Goal: Information Seeking & Learning: Learn about a topic

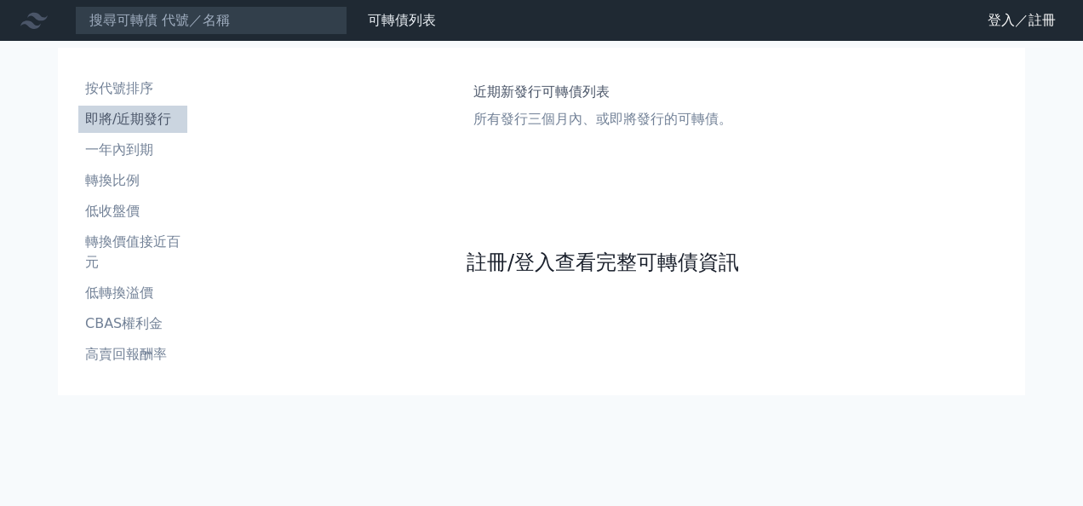
click at [587, 260] on link "註冊/登入查看完整可轉債資訊" at bounding box center [602, 262] width 272 height 27
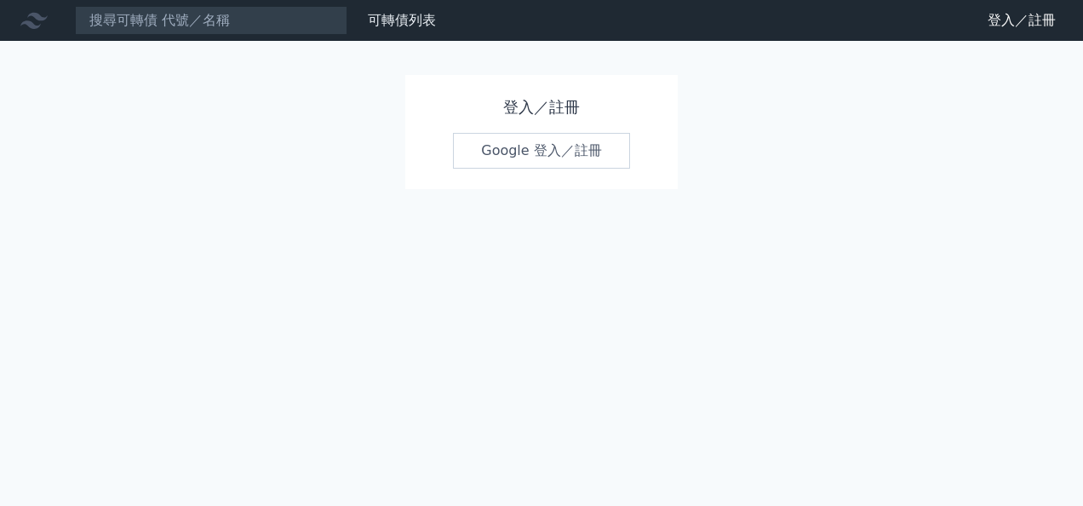
click at [543, 152] on link "Google 登入／註冊" at bounding box center [541, 151] width 177 height 36
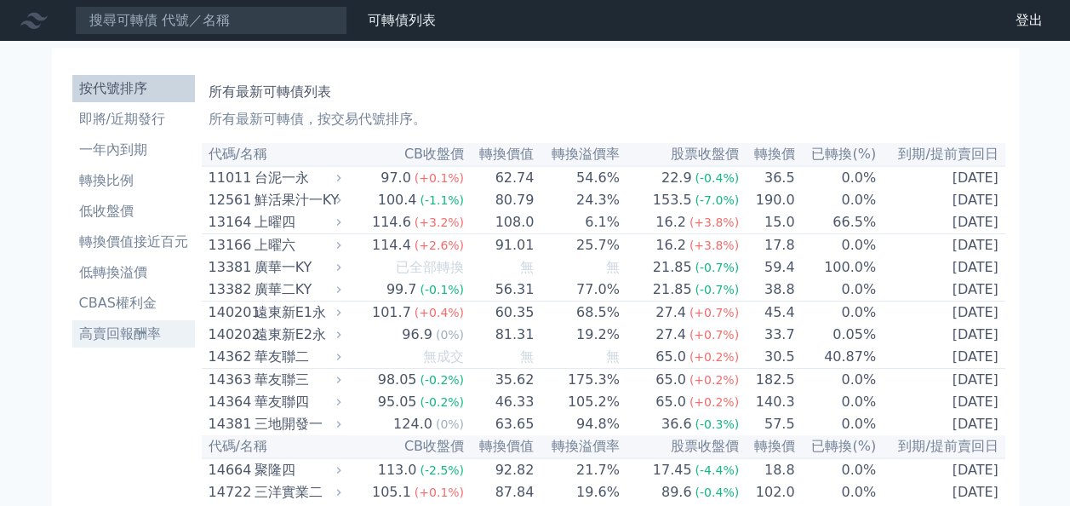
click at [122, 334] on li "高賣回報酬率" at bounding box center [133, 333] width 123 height 20
